Goal: Task Accomplishment & Management: Use online tool/utility

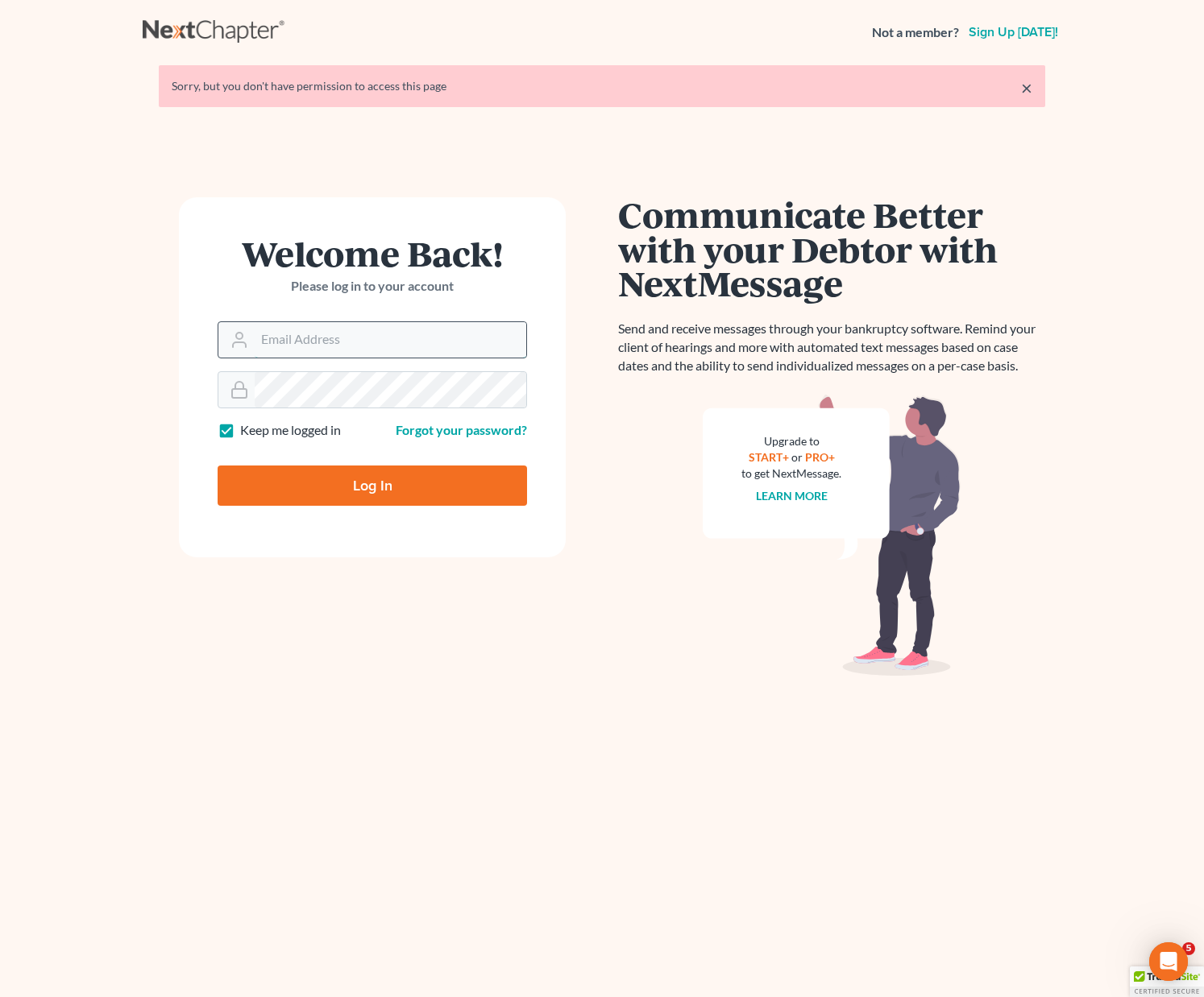
click at [286, 338] on input "Email Address" at bounding box center [390, 340] width 271 height 35
type input "[PERSON_NAME][EMAIL_ADDRESS][DOMAIN_NAME]"
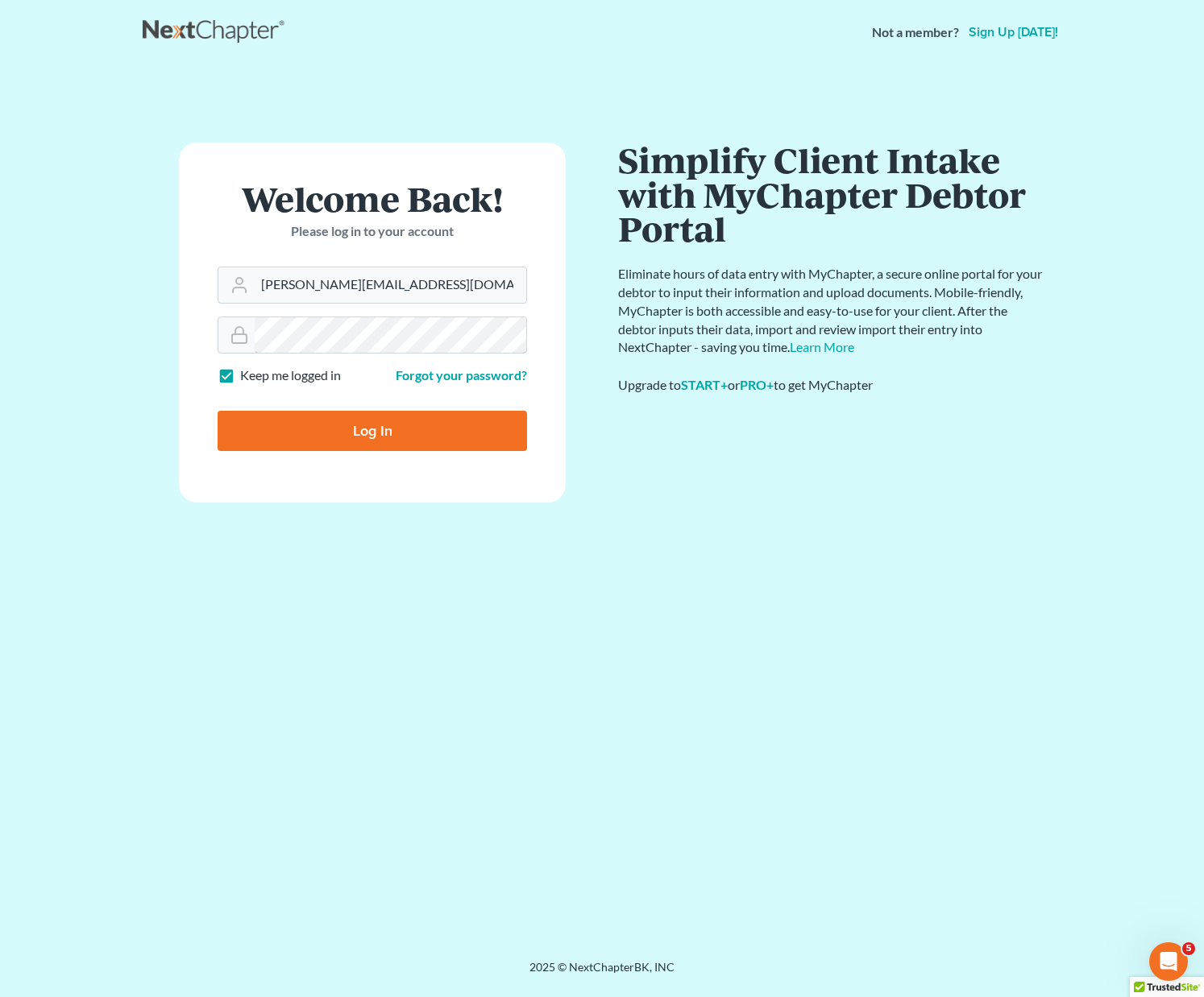
click at [217, 410] on input "Log In" at bounding box center [372, 430] width 310 height 40
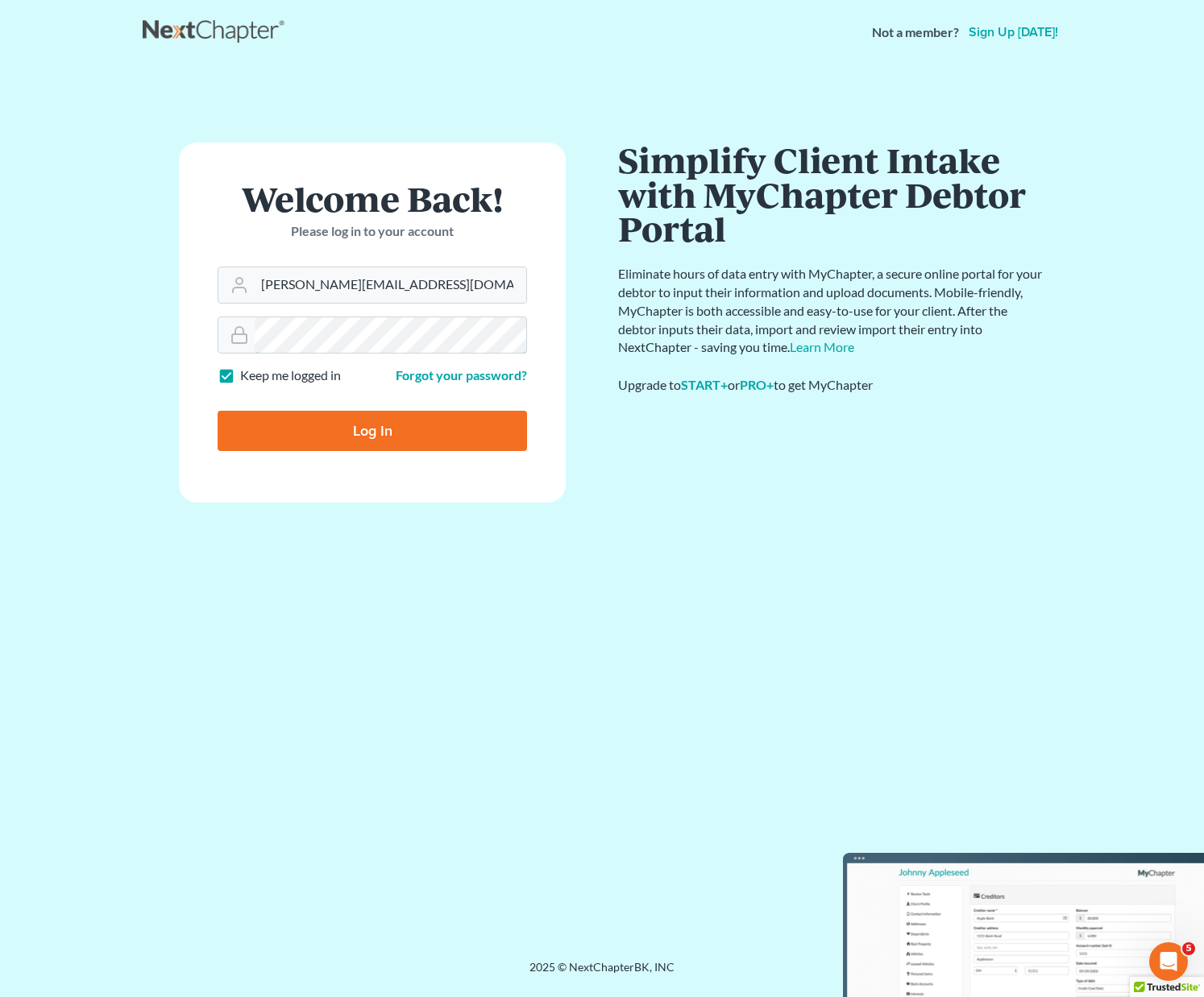
type input "Thinking..."
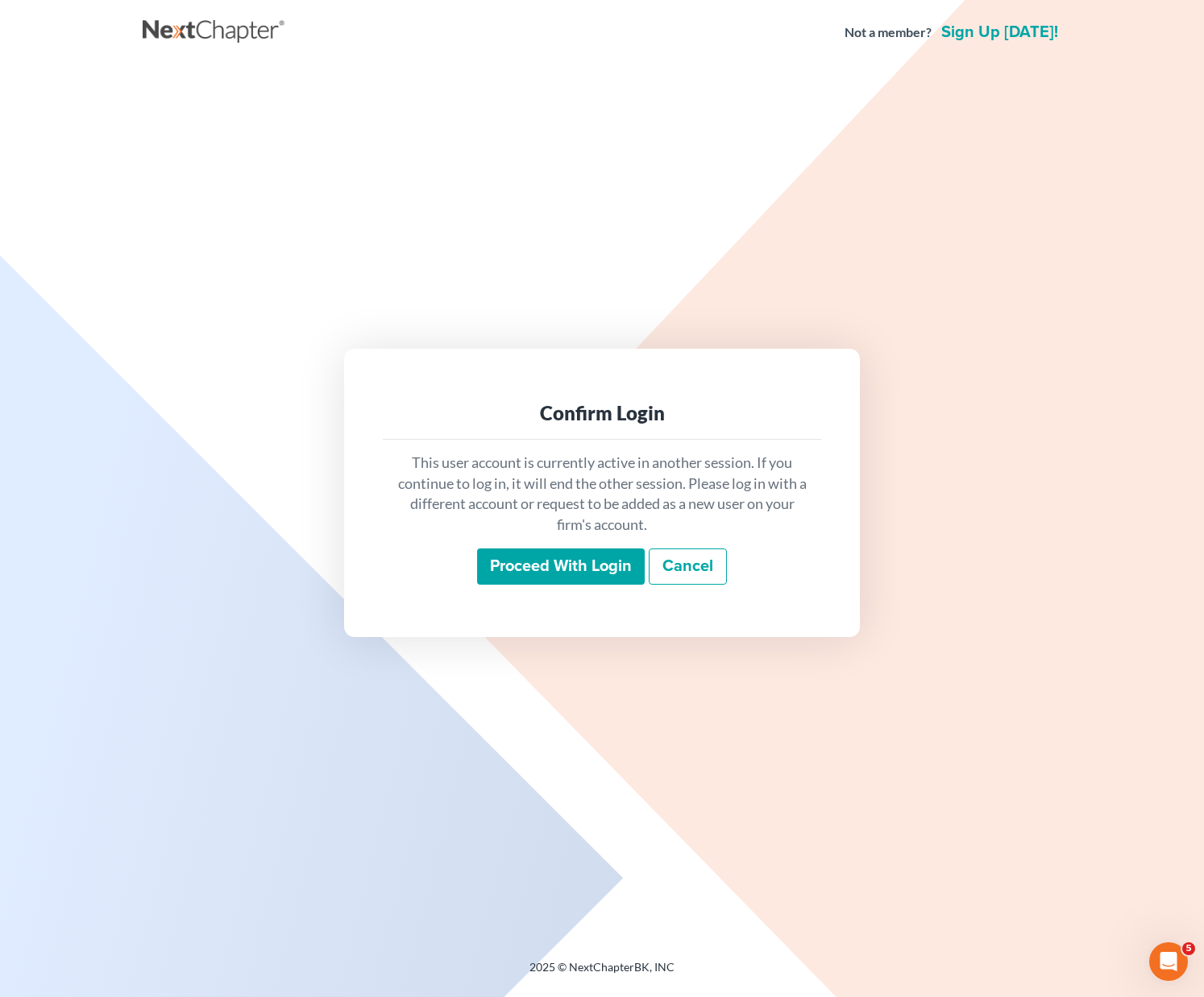
click at [547, 553] on input "Proceed with login" at bounding box center [560, 567] width 168 height 37
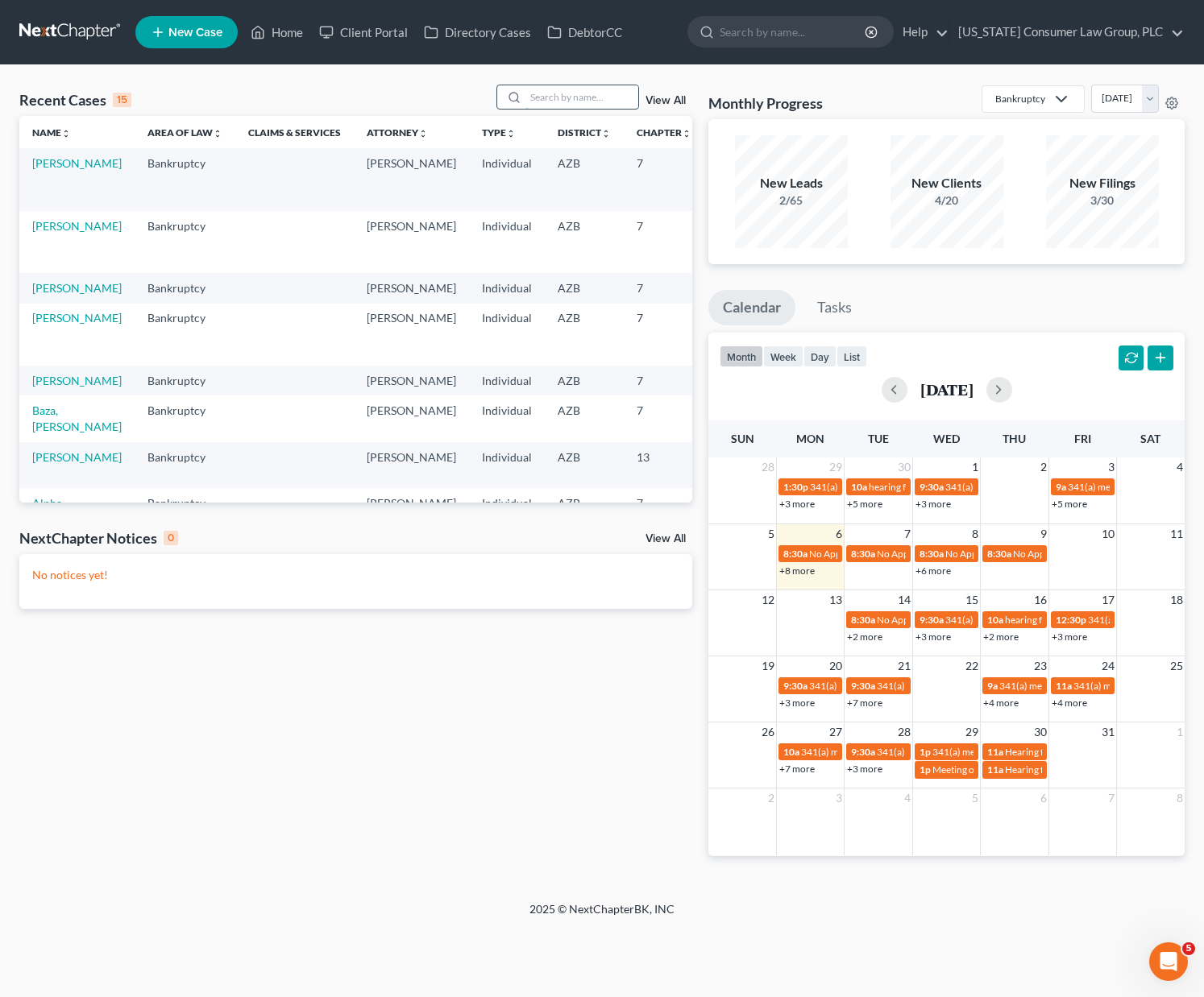
click at [580, 97] on input "search" at bounding box center [581, 97] width 113 height 24
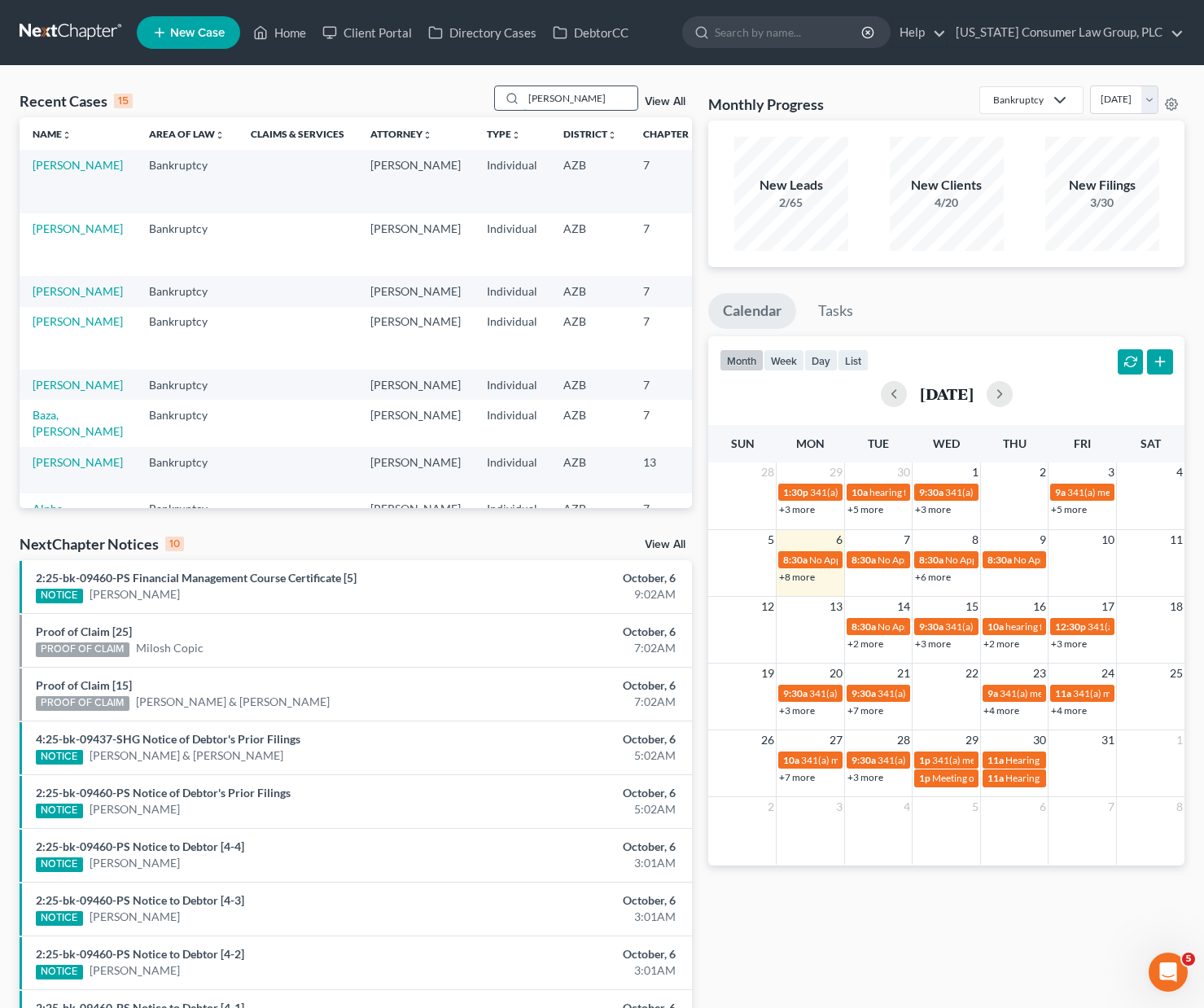
type input "[PERSON_NAME]"
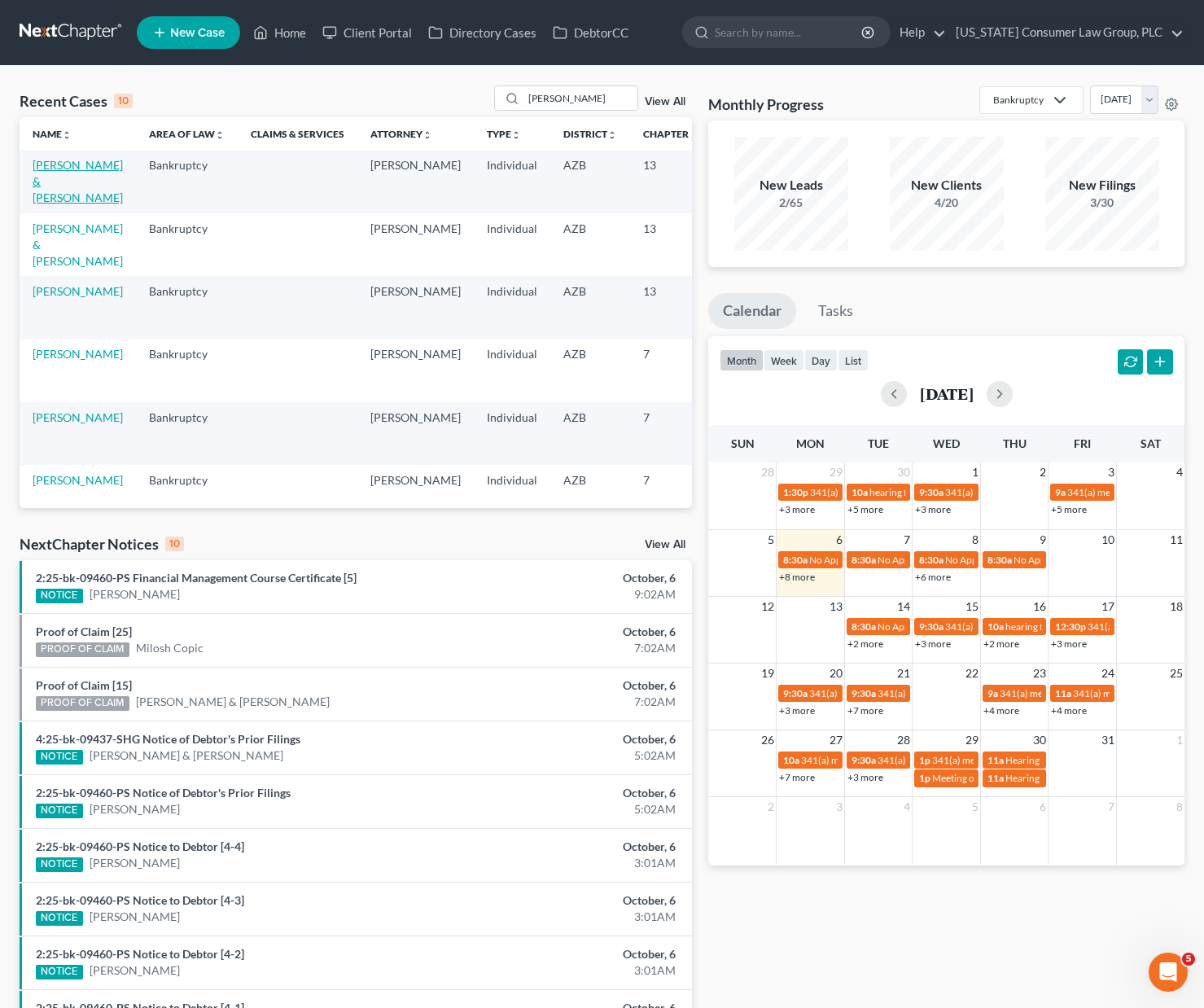
click at [57, 176] on link "[PERSON_NAME] & [PERSON_NAME]" at bounding box center [77, 181] width 90 height 47
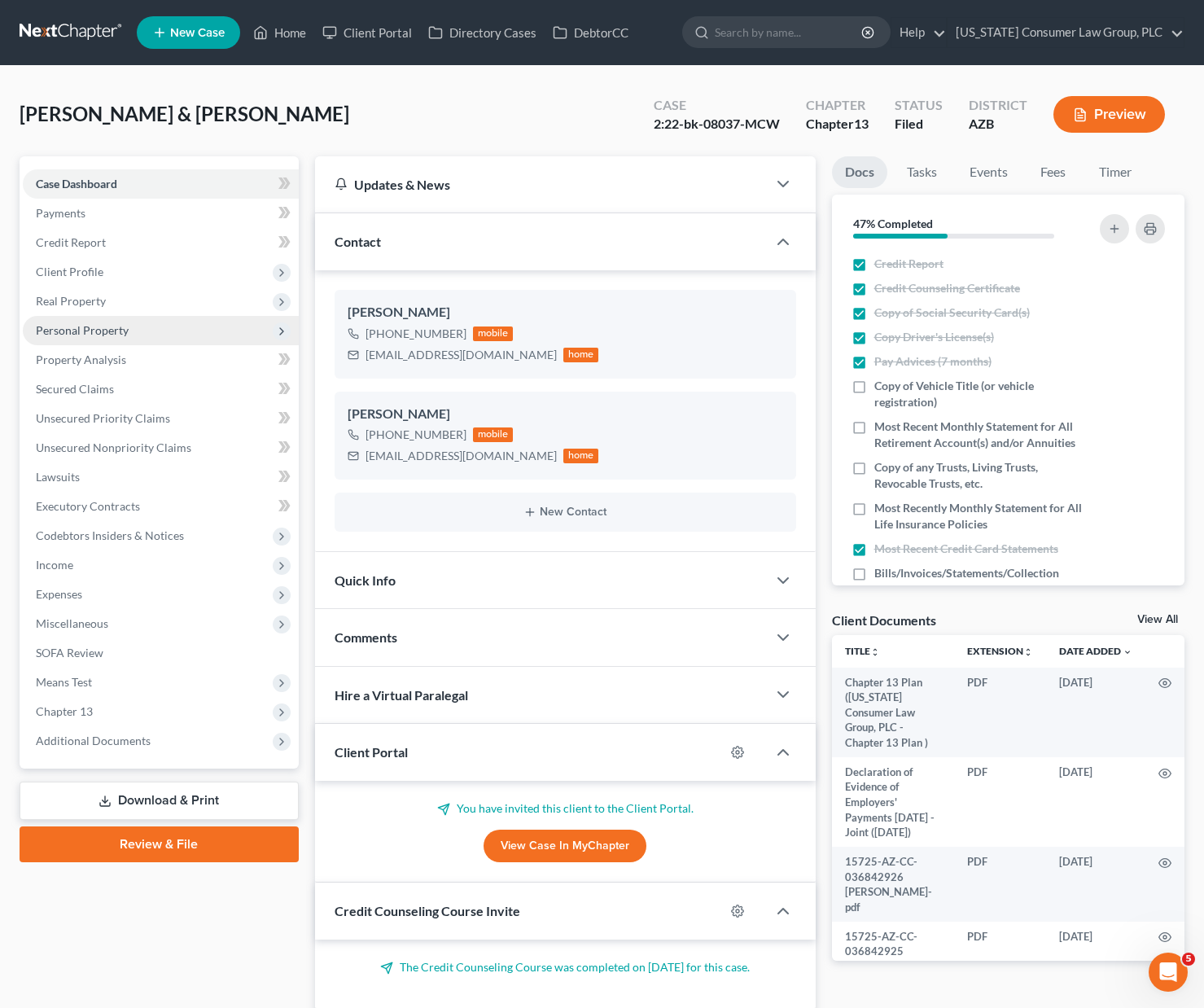
click at [70, 335] on span "Personal Property" at bounding box center [82, 330] width 93 height 14
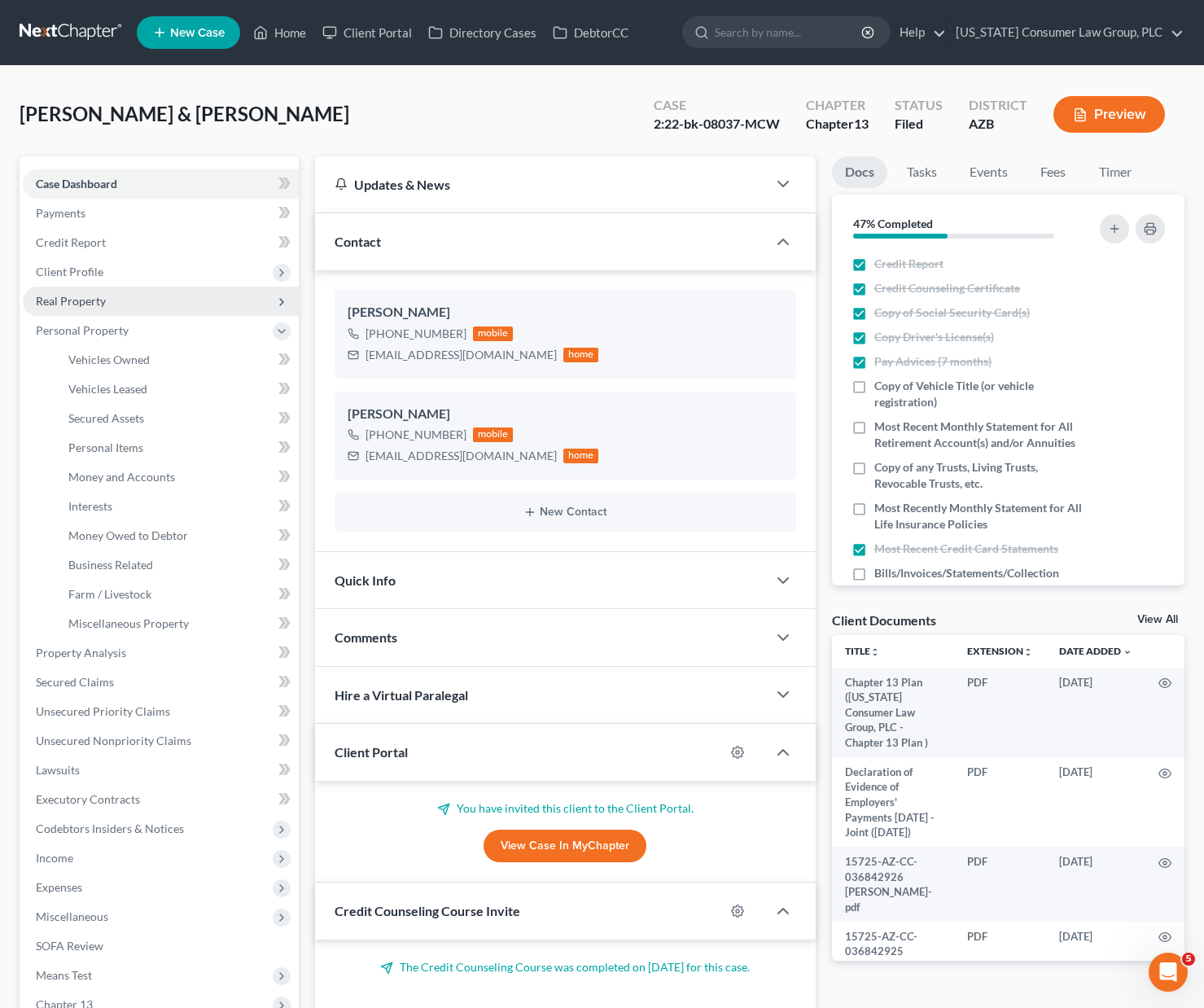
click at [71, 303] on span "Real Property" at bounding box center [70, 301] width 70 height 14
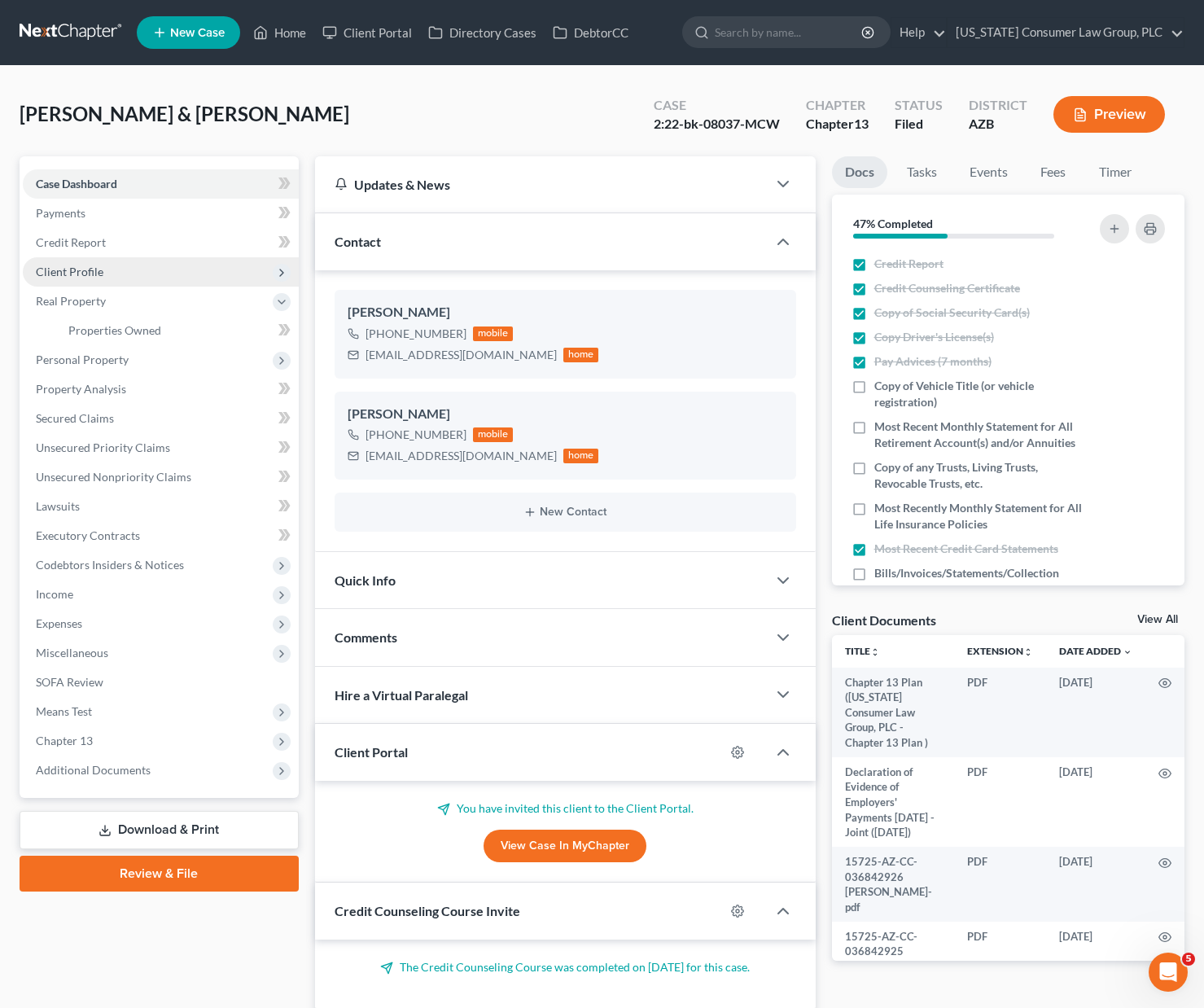
click at [72, 272] on span "Client Profile" at bounding box center [69, 271] width 67 height 14
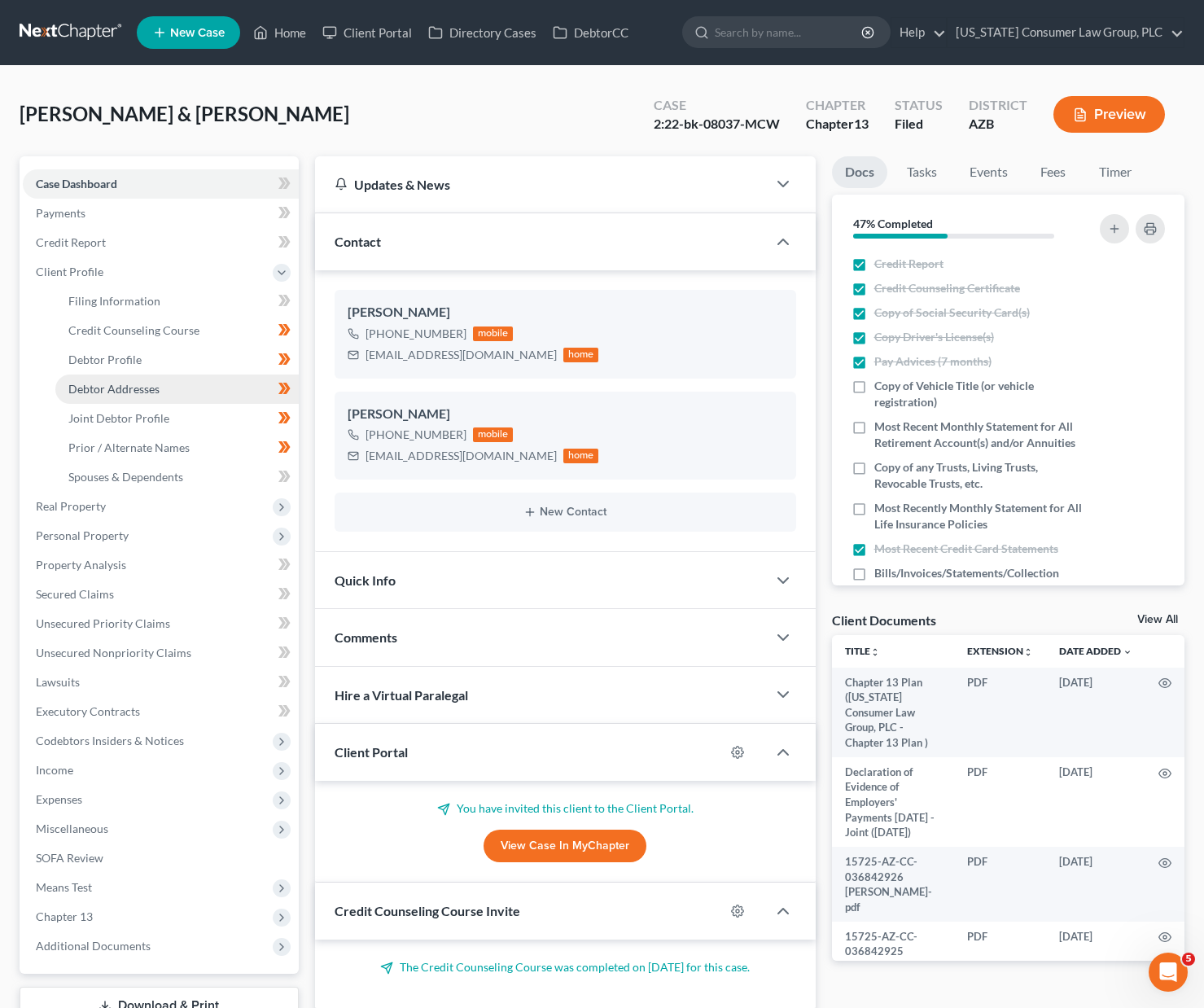
click at [98, 382] on span "Debtor Addresses" at bounding box center [114, 389] width 91 height 14
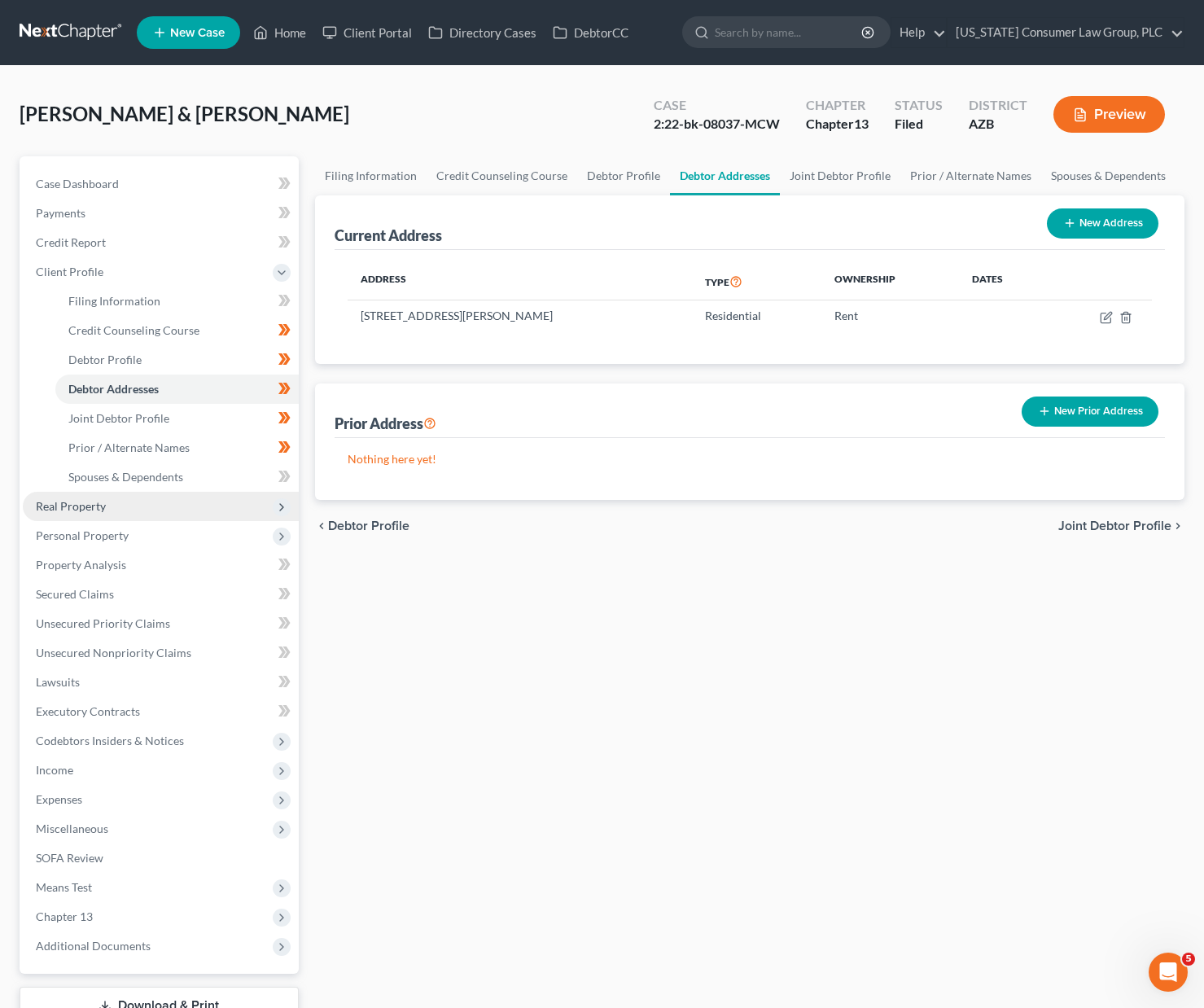
click at [102, 506] on span "Real Property" at bounding box center [70, 506] width 70 height 14
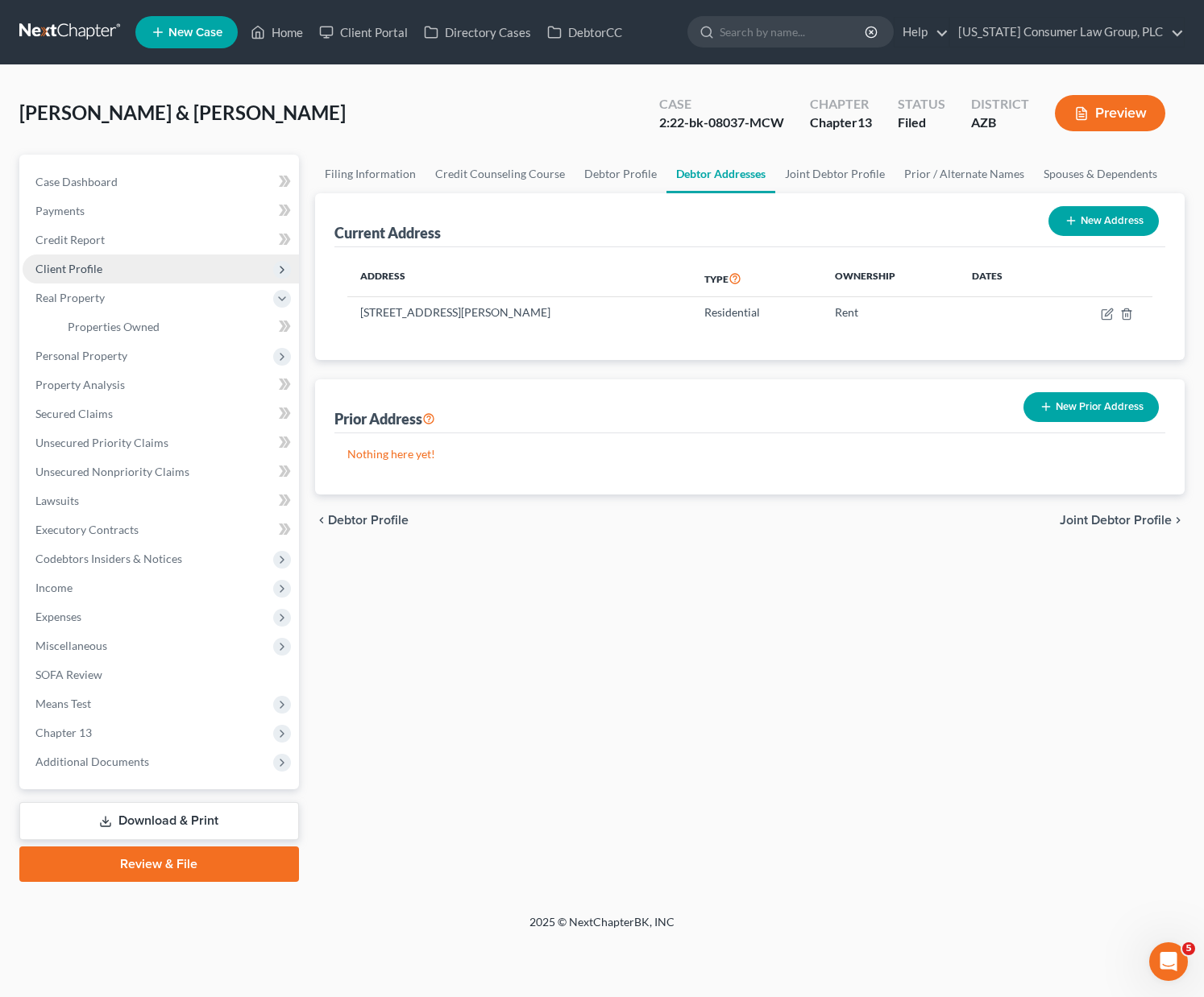
click at [70, 275] on span "Client Profile" at bounding box center [161, 269] width 276 height 29
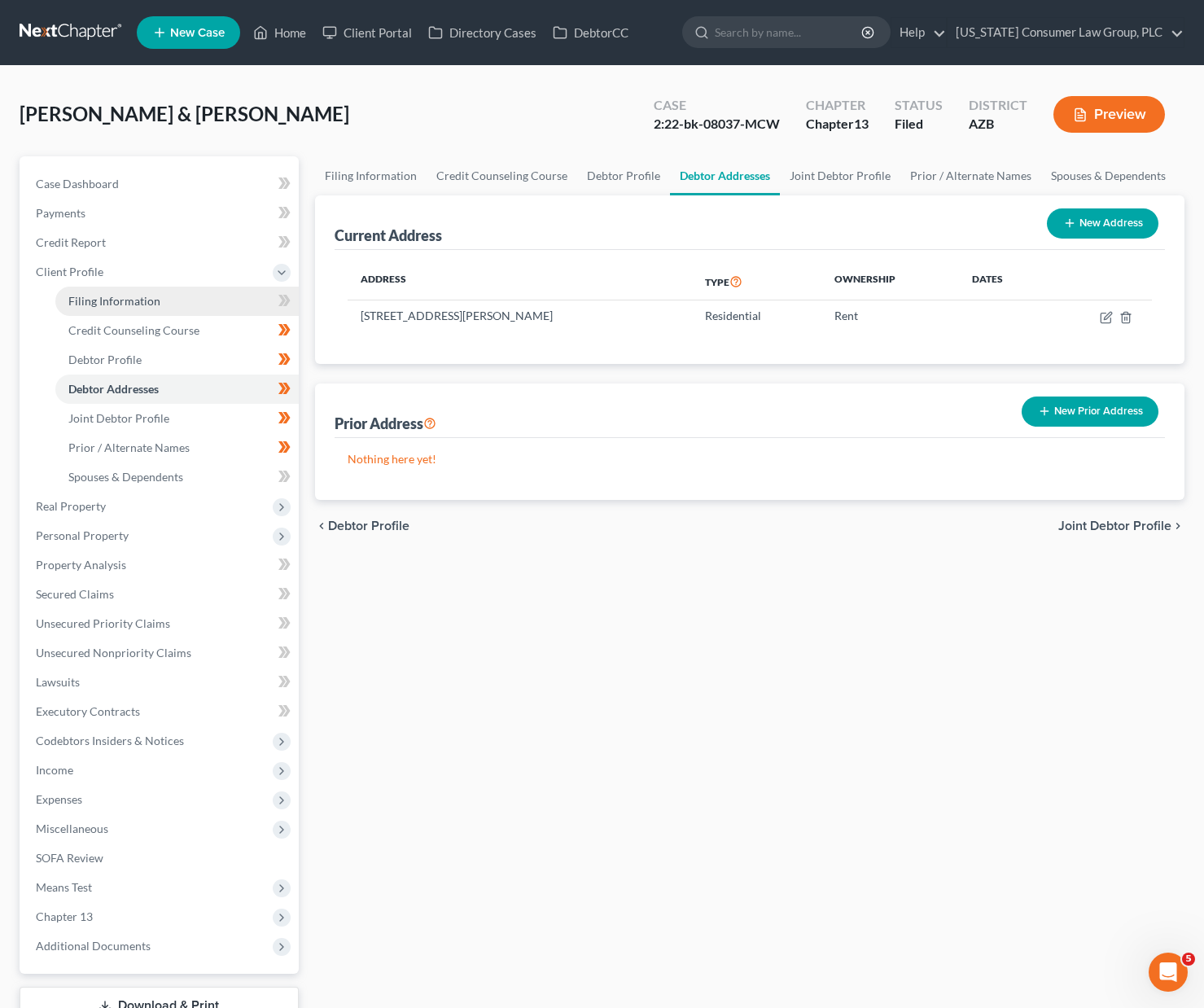
click at [95, 296] on span "Filing Information" at bounding box center [114, 301] width 92 height 14
select select "1"
select select "3"
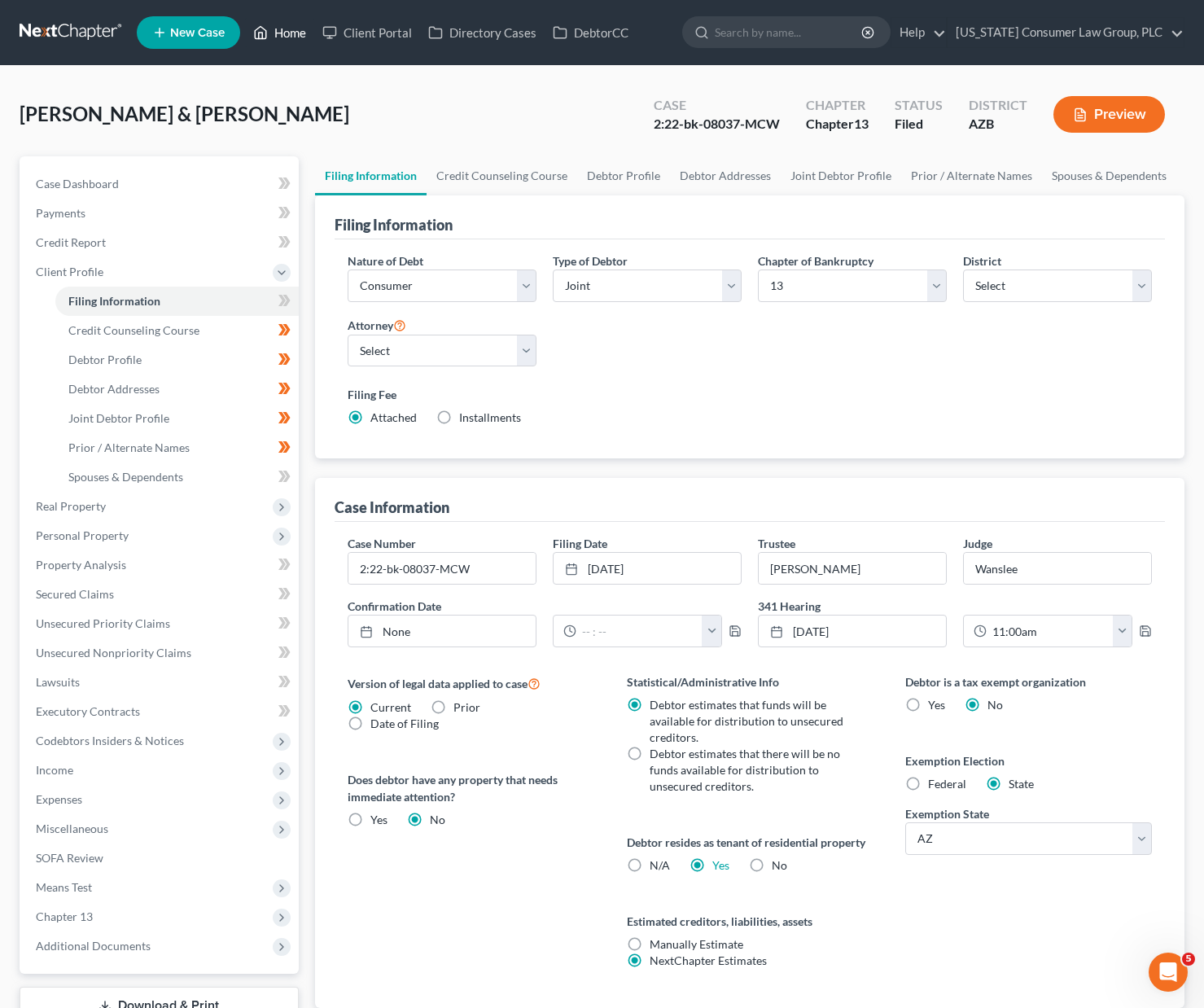
click at [250, 25] on link "Home" at bounding box center [280, 33] width 69 height 30
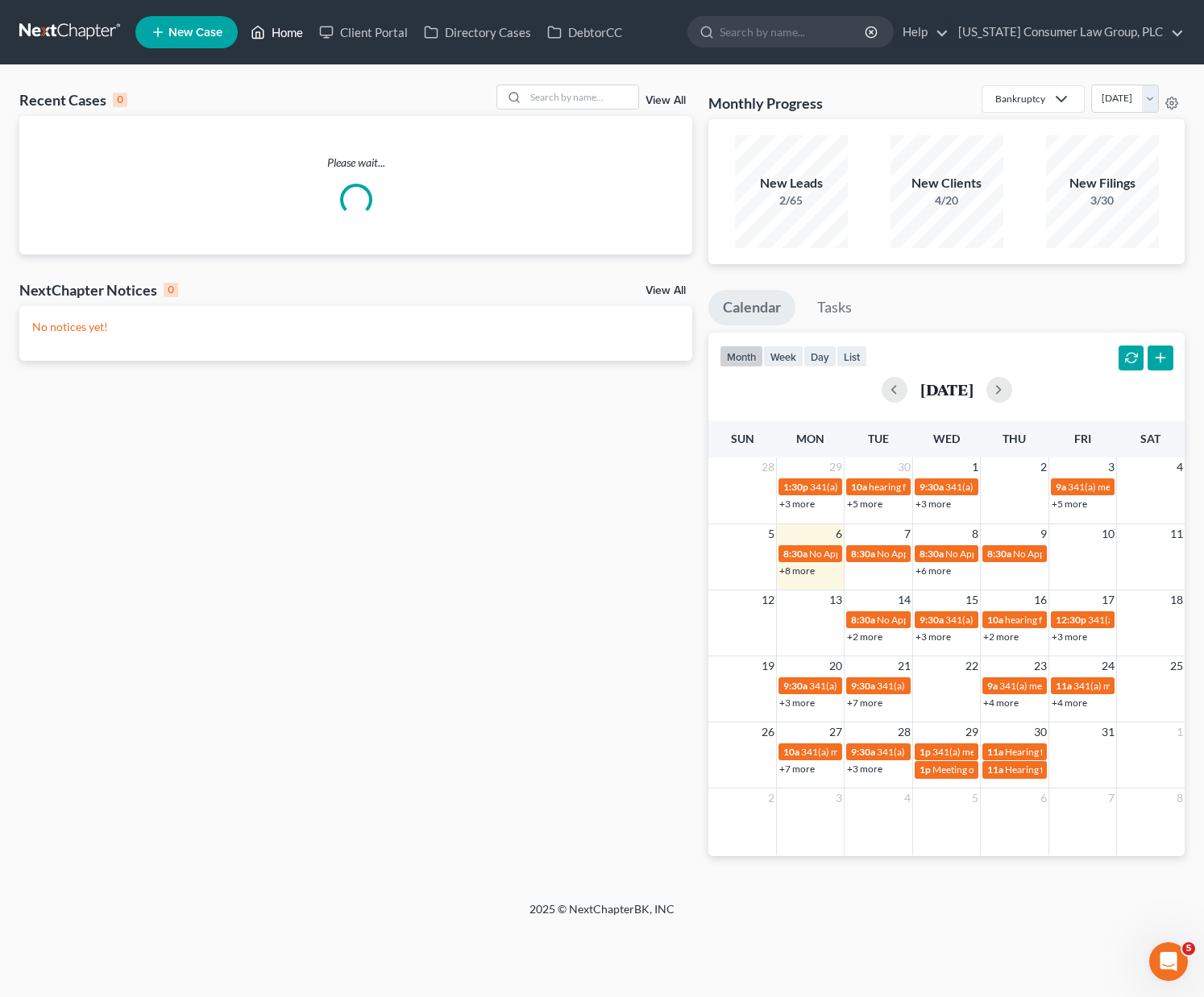
click at [288, 31] on link "Home" at bounding box center [277, 32] width 69 height 29
click at [569, 97] on input "search" at bounding box center [581, 97] width 113 height 24
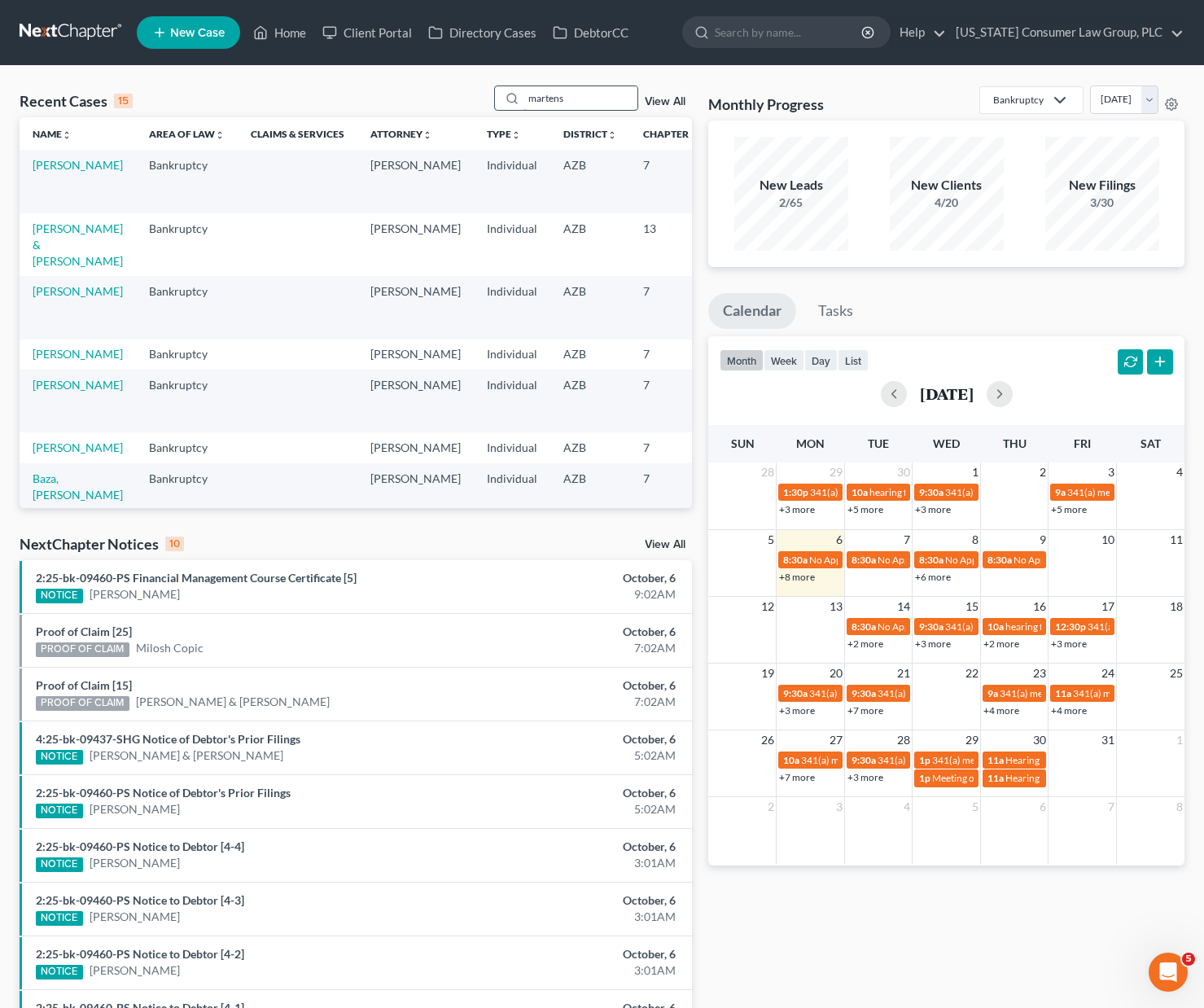
type input "martens"
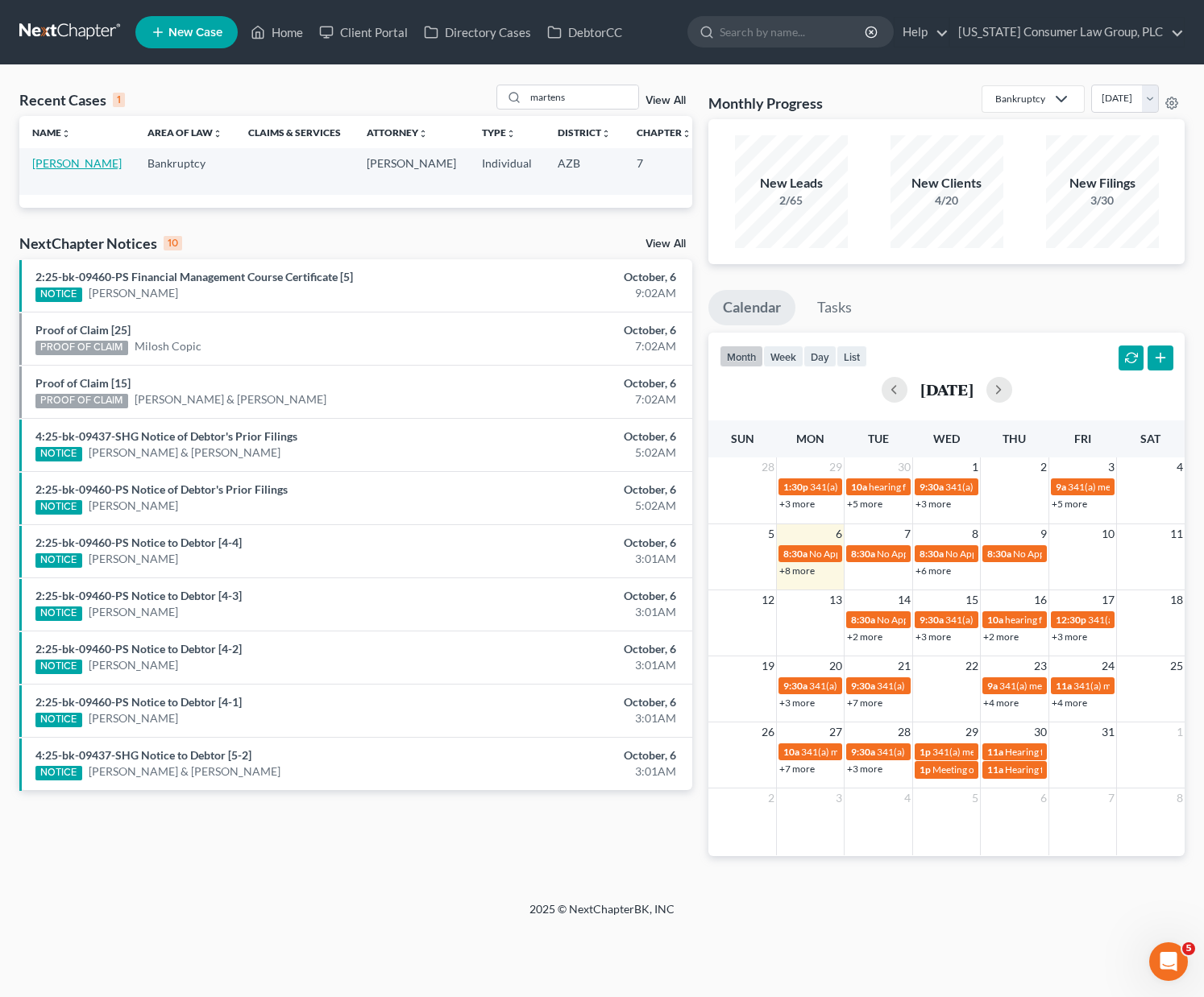
click at [42, 170] on link "[PERSON_NAME]" at bounding box center [76, 164] width 89 height 14
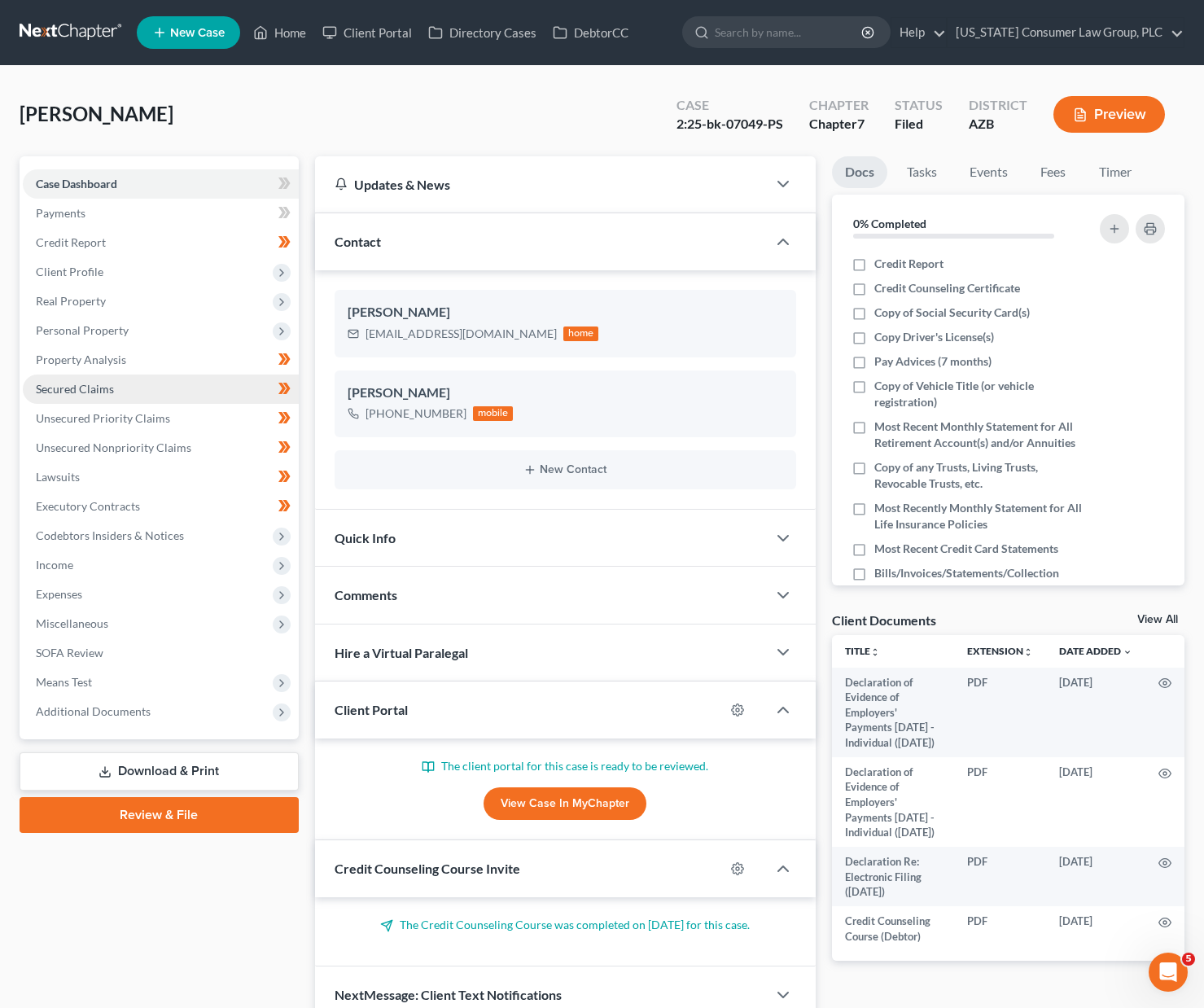
click at [65, 385] on span "Secured Claims" at bounding box center [74, 389] width 78 height 14
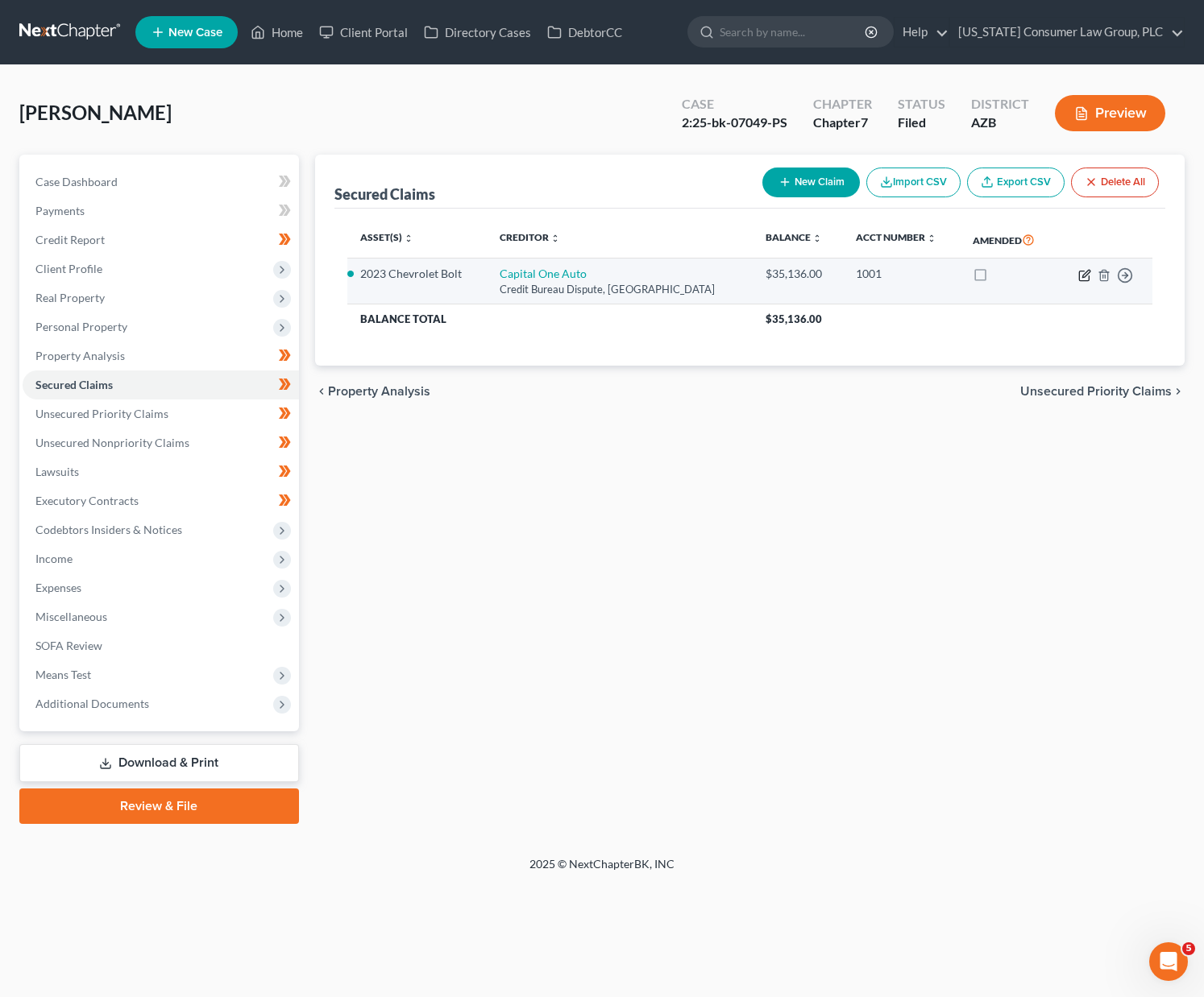
click at [1089, 273] on icon "button" at bounding box center [1084, 275] width 13 height 13
select select "45"
select select "0"
select select "3"
select select "0"
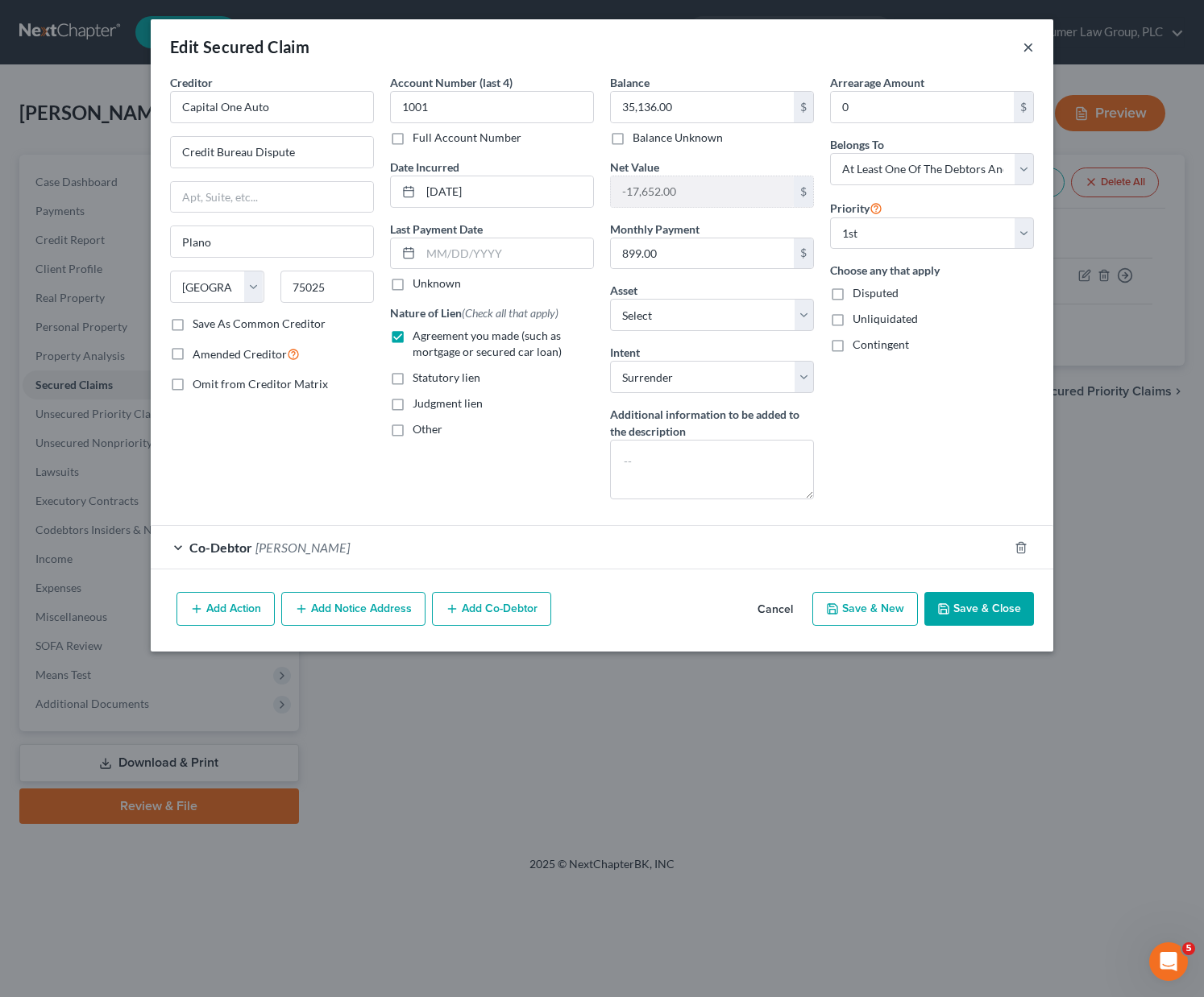
drag, startPoint x: 1033, startPoint y: 43, endPoint x: 993, endPoint y: 43, distance: 40.0
click at [1033, 43] on button "×" at bounding box center [1029, 47] width 12 height 20
